Goal: Information Seeking & Learning: Compare options

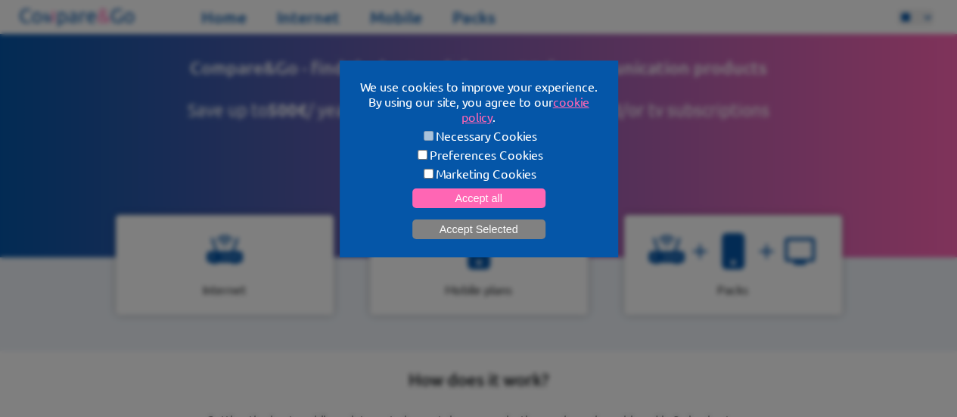
click at [477, 225] on button "Accept Selected" at bounding box center [478, 229] width 133 height 20
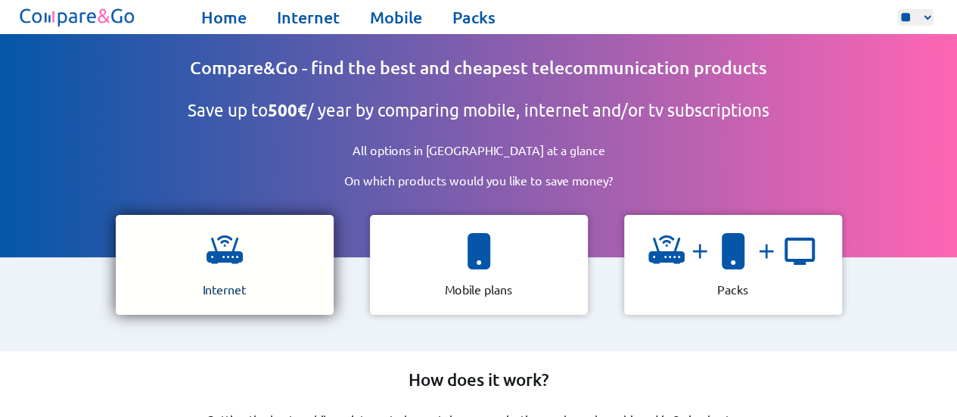
click at [203, 256] on div "Internet" at bounding box center [225, 265] width 218 height 100
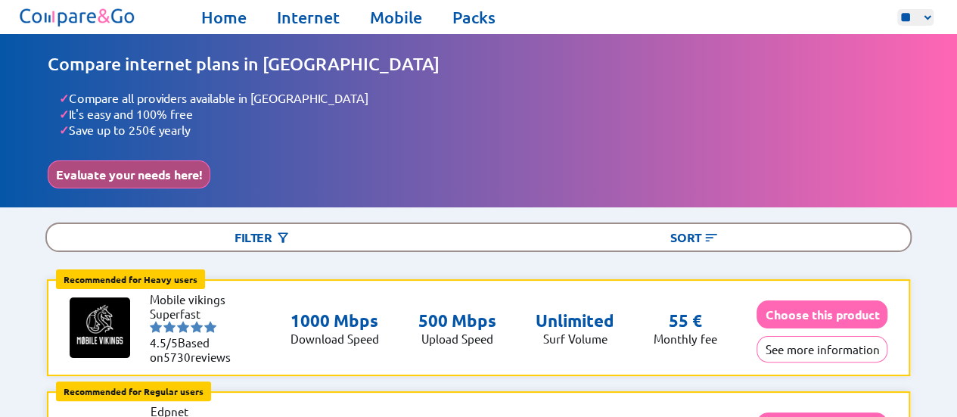
click at [182, 173] on button "Evaluate your needs here!" at bounding box center [129, 174] width 163 height 28
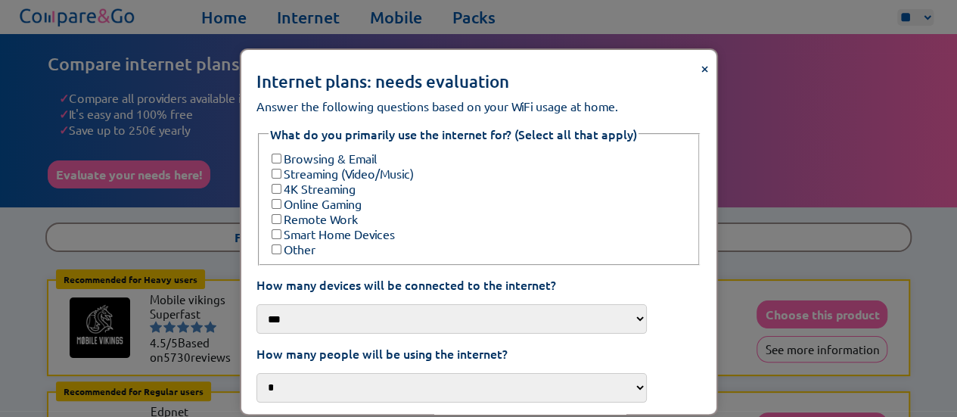
click at [357, 151] on label "Browsing & Email" at bounding box center [322, 158] width 108 height 15
click at [346, 181] on label "4K Streaming" at bounding box center [311, 188] width 87 height 15
click at [343, 167] on label "Streaming (Video/Music)" at bounding box center [340, 173] width 145 height 15
click at [346, 211] on label "Remote Work" at bounding box center [312, 218] width 89 height 15
click at [342, 311] on select "*** *** **** ***" at bounding box center [451, 319] width 390 height 30
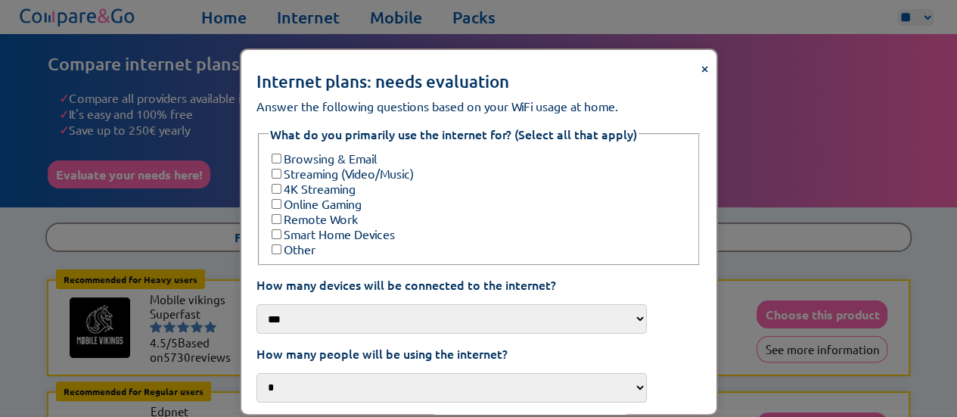
select select "***"
click at [277, 304] on select "*** *** **** ***" at bounding box center [451, 319] width 390 height 30
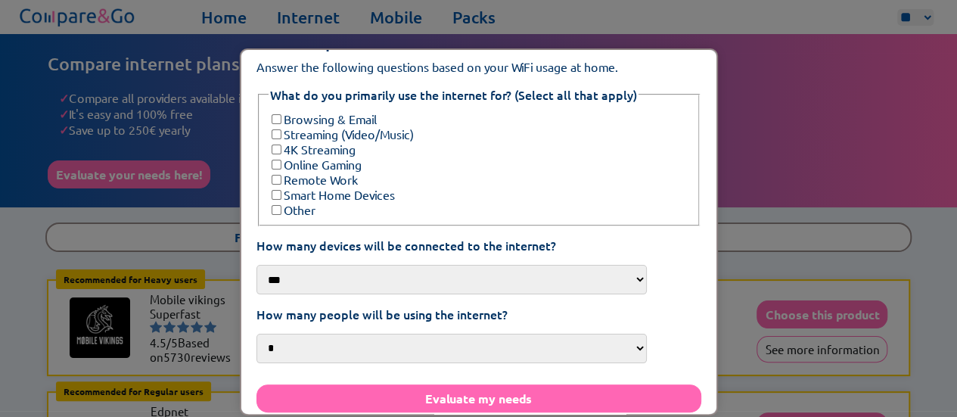
click at [371, 334] on select "* * * *** **" at bounding box center [451, 349] width 390 height 30
select select "*"
click at [277, 334] on select "* * * *** **" at bounding box center [451, 349] width 390 height 30
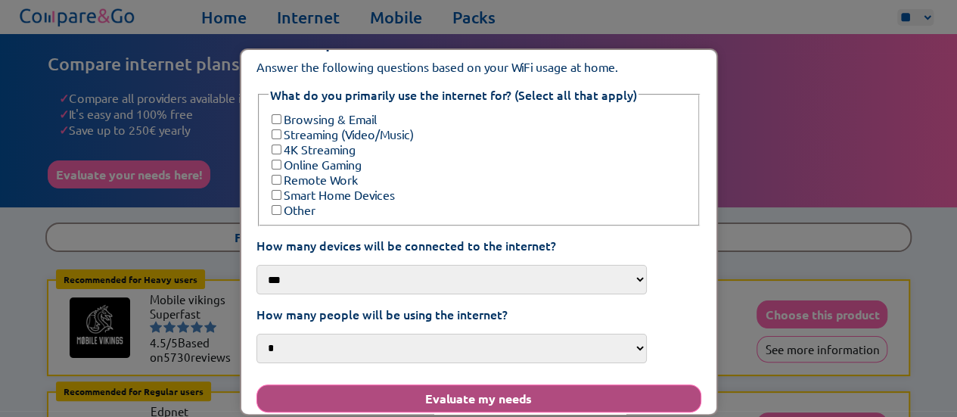
click at [444, 390] on button "Evaluate my needs" at bounding box center [479, 398] width 446 height 28
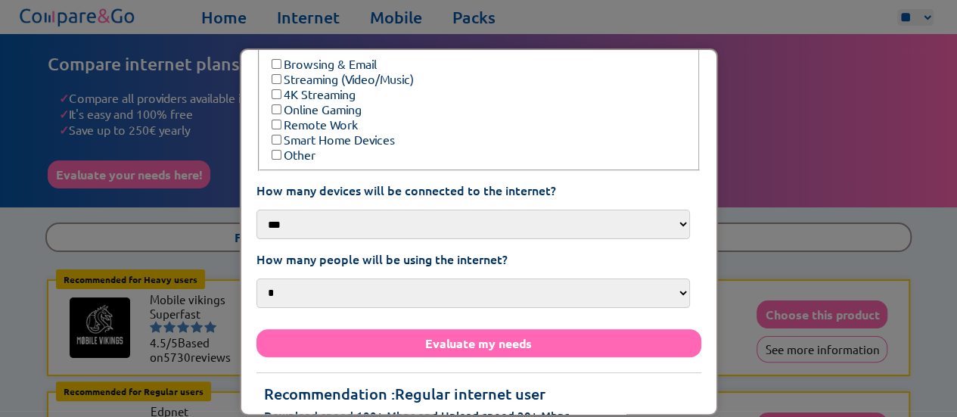
scroll to position [115, 0]
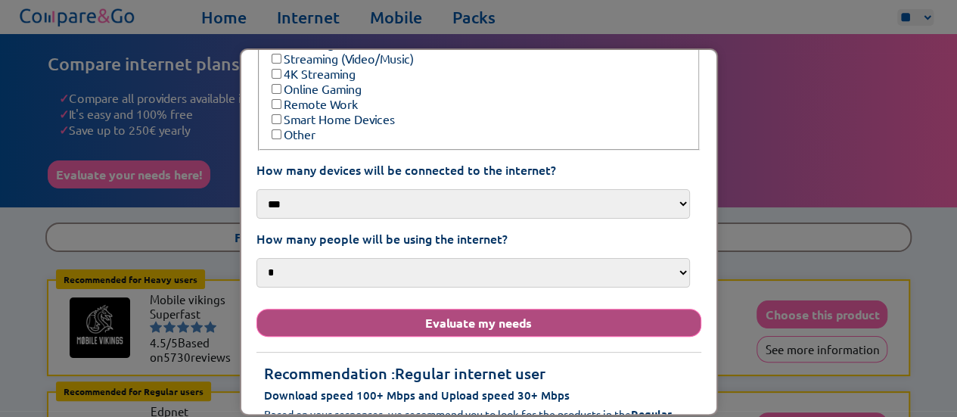
click at [511, 312] on button "Evaluate my needs" at bounding box center [479, 323] width 446 height 28
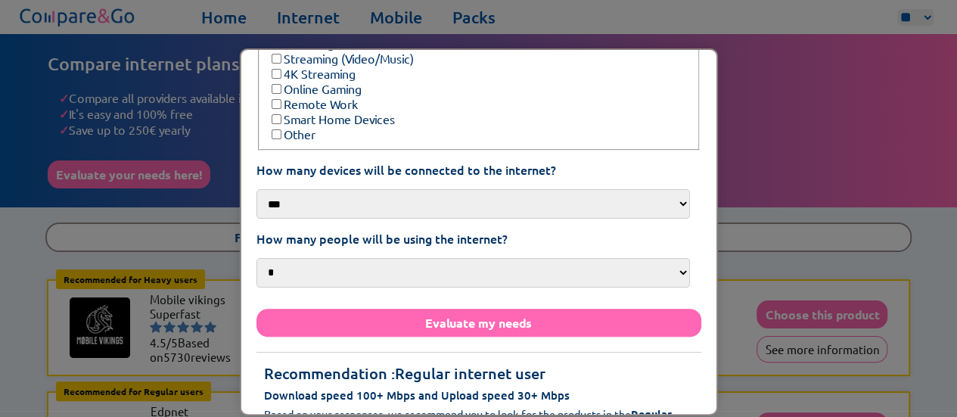
scroll to position [137, 0]
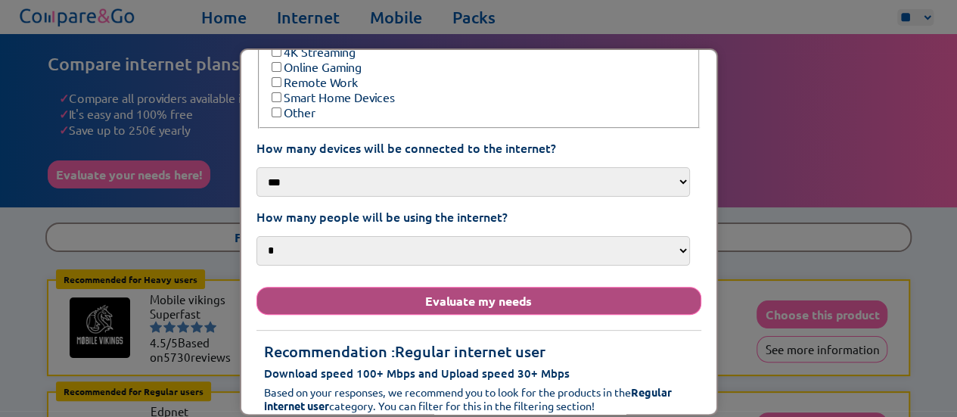
click at [460, 294] on button "Evaluate my needs" at bounding box center [479, 301] width 446 height 28
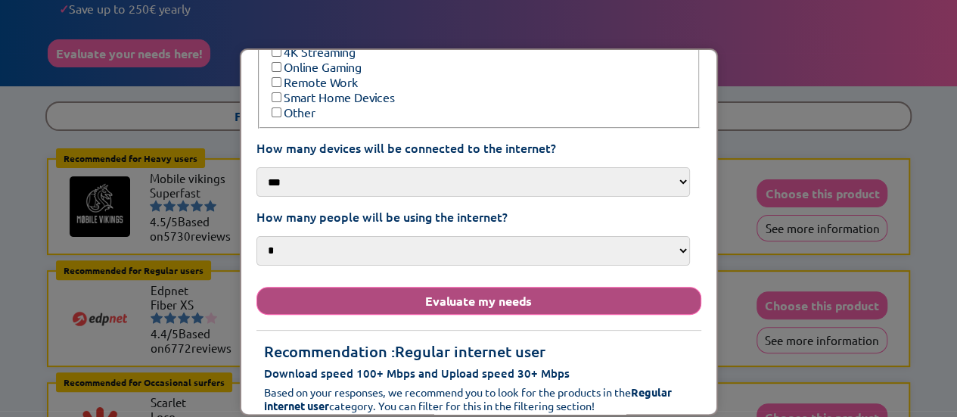
scroll to position [151, 0]
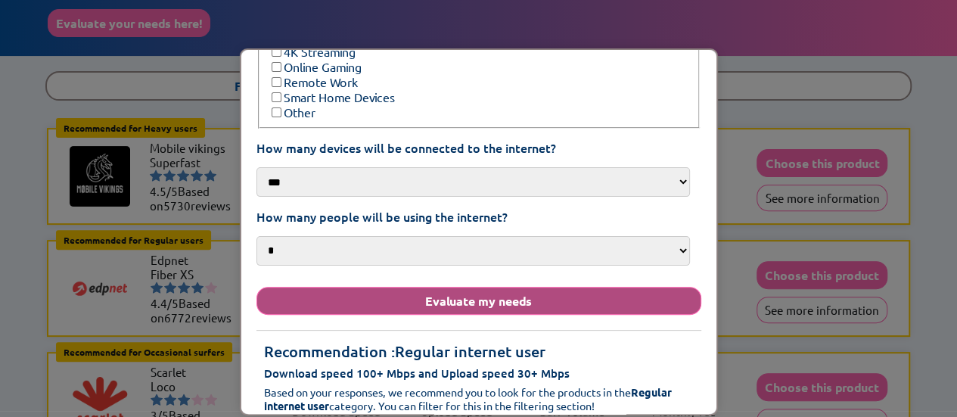
click at [440, 287] on button "Evaluate my needs" at bounding box center [479, 301] width 446 height 28
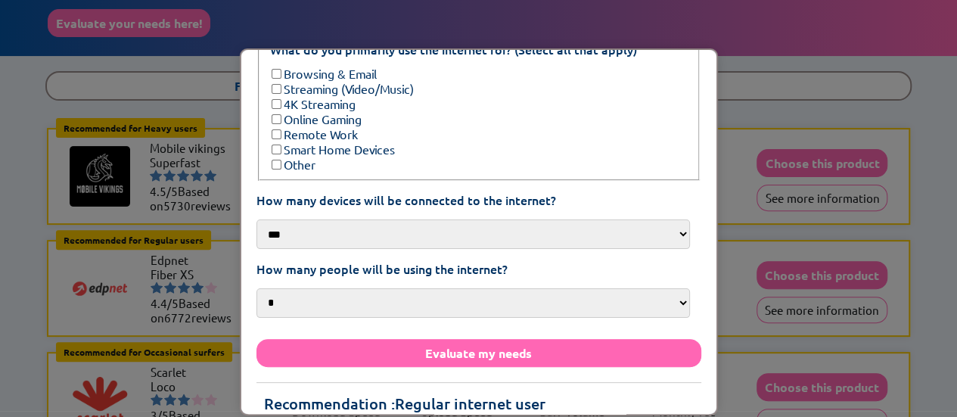
scroll to position [137, 0]
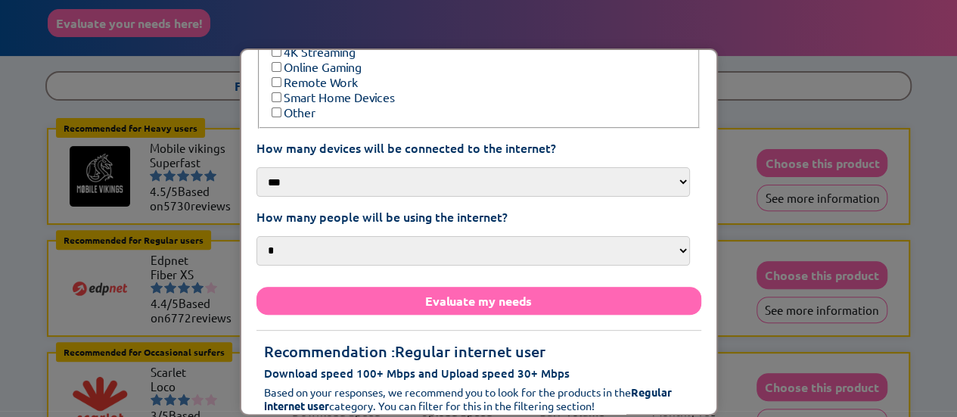
click at [450, 306] on form "What do you primarily use the internet for? (Select all that apply) Browsing & …" at bounding box center [479, 204] width 446 height 431
click at [769, 65] on div "× Internet plans: needs evaluation Answer the following questions based on your…" at bounding box center [478, 208] width 957 height 417
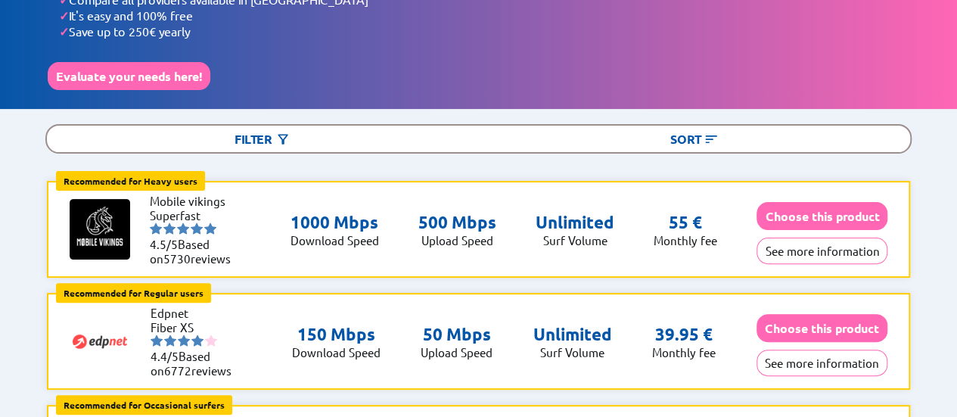
scroll to position [76, 0]
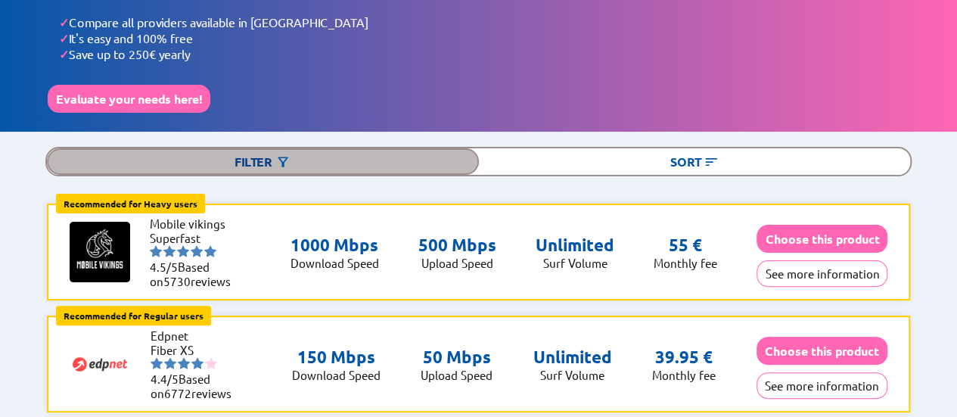
click at [296, 155] on div "Filter" at bounding box center [263, 161] width 432 height 26
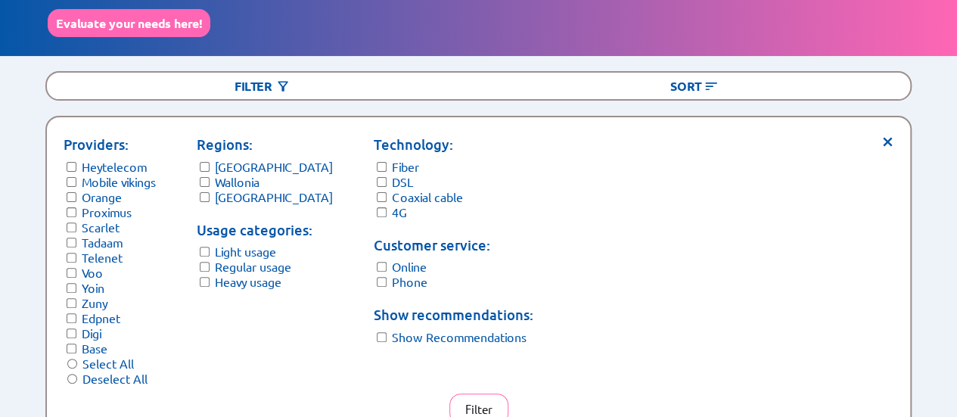
scroll to position [227, 0]
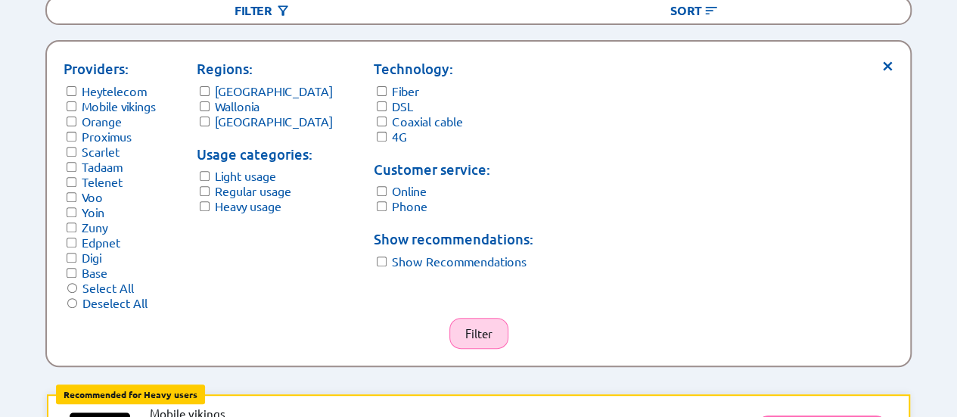
click at [485, 337] on button "Filter" at bounding box center [478, 333] width 59 height 31
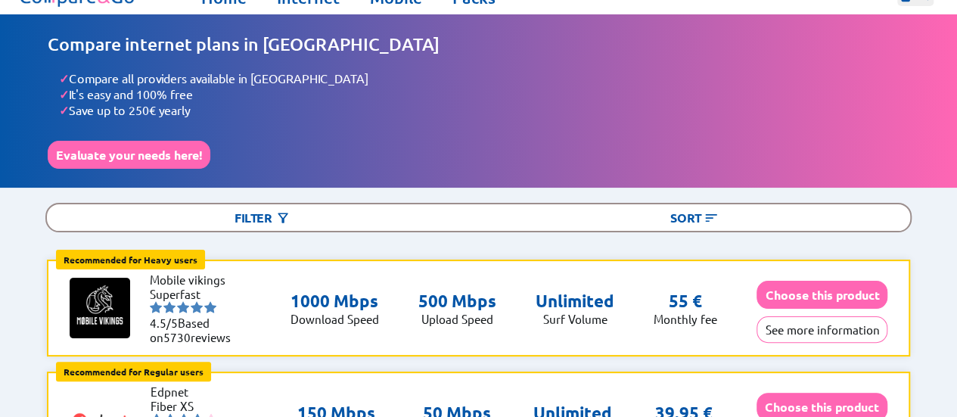
scroll to position [0, 0]
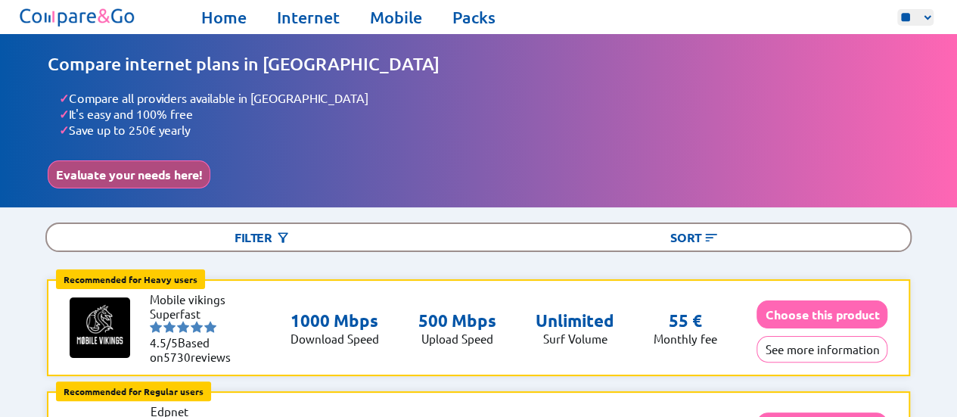
click at [188, 173] on button "Evaluate your needs here!" at bounding box center [129, 174] width 163 height 28
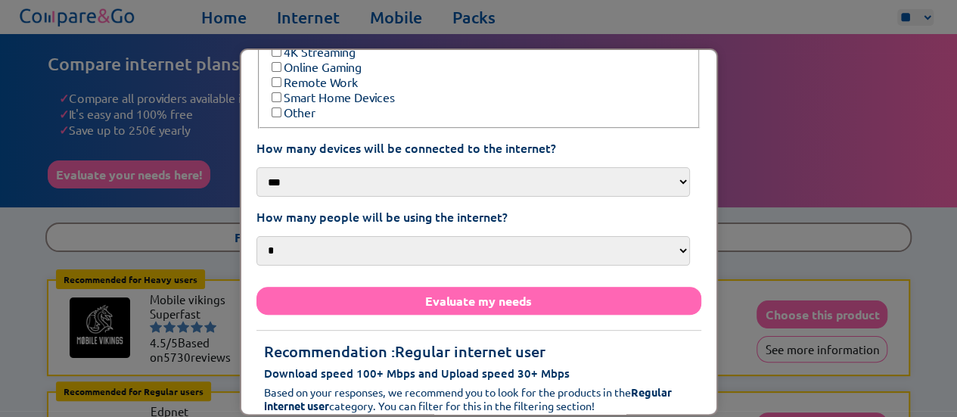
click at [192, 250] on div "× Internet plans: needs evaluation Answer the following questions based on your…" at bounding box center [478, 208] width 957 height 417
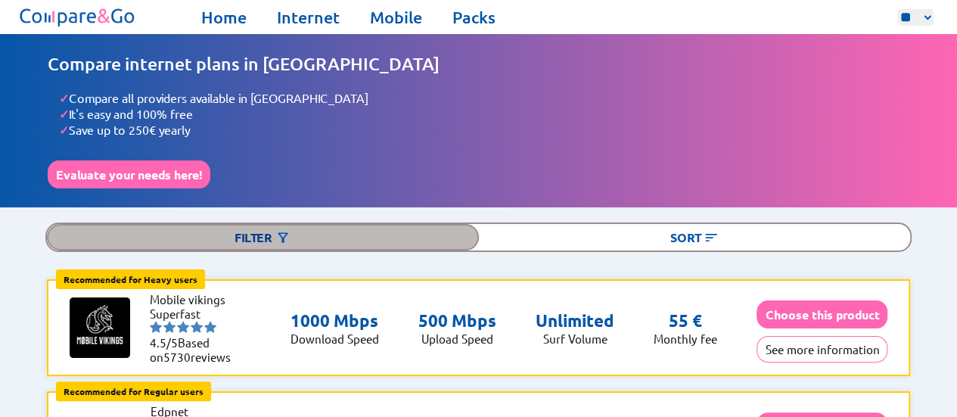
click at [342, 229] on div "Filter" at bounding box center [263, 237] width 432 height 26
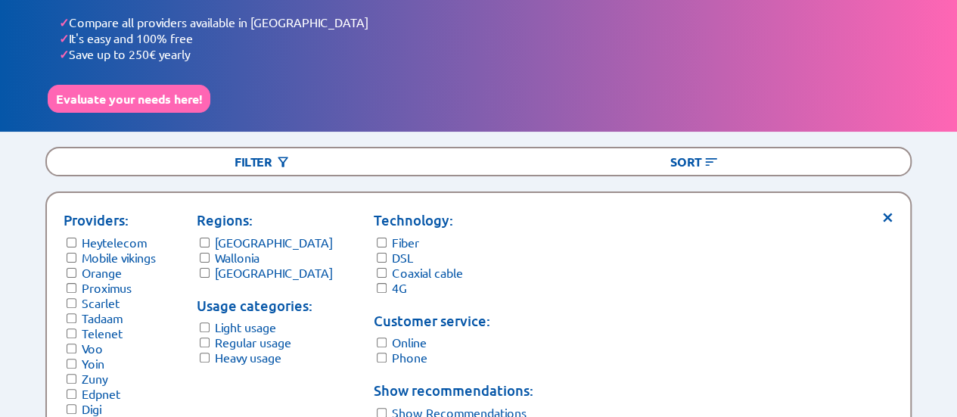
scroll to position [151, 0]
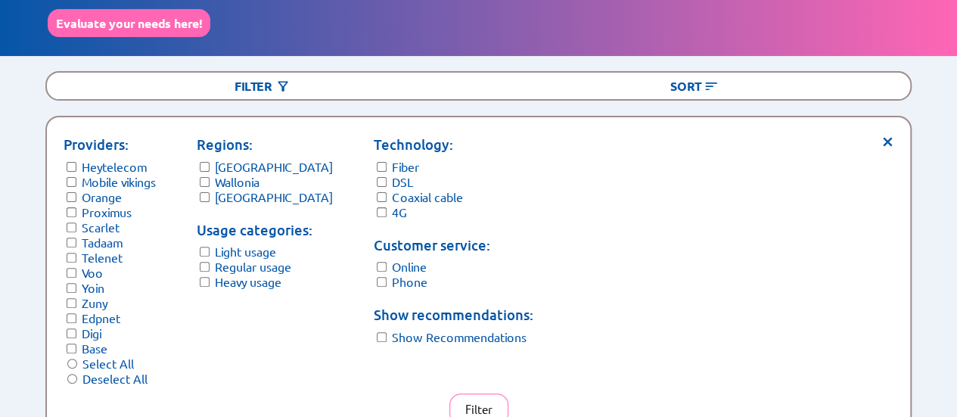
click at [880, 140] on span "×" at bounding box center [886, 139] width 13 height 11
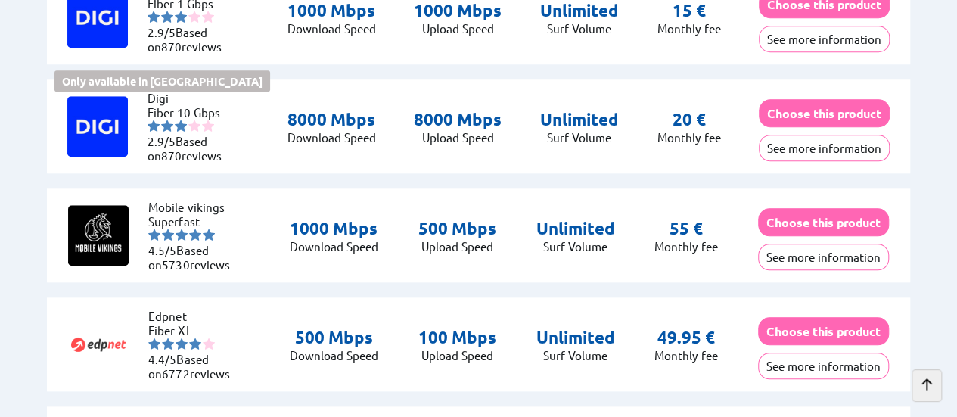
scroll to position [832, 0]
